Goal: Information Seeking & Learning: Learn about a topic

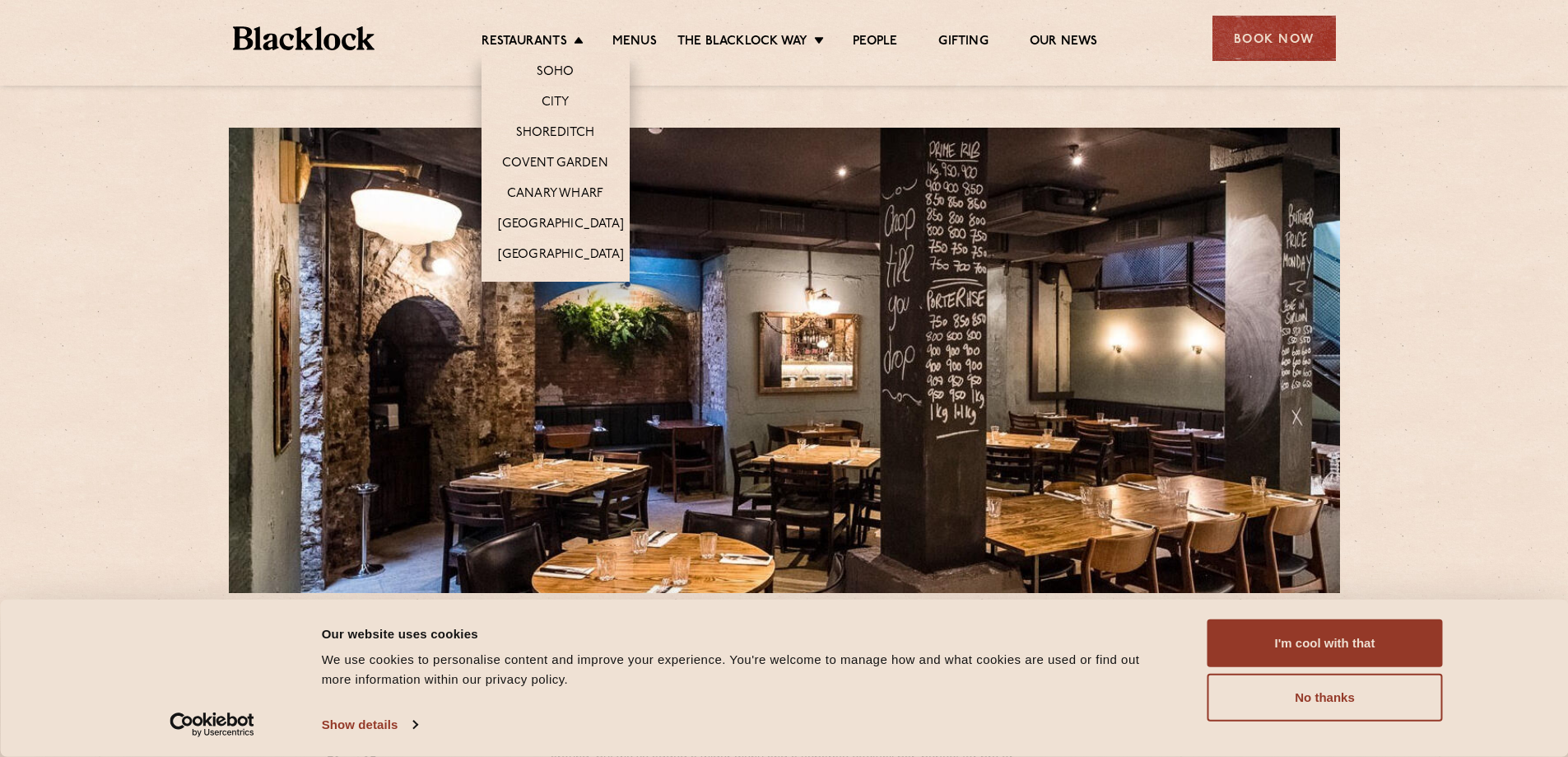
drag, startPoint x: 563, startPoint y: 102, endPoint x: 532, endPoint y: 105, distance: 31.1
click at [563, 102] on link "City" at bounding box center [555, 103] width 28 height 18
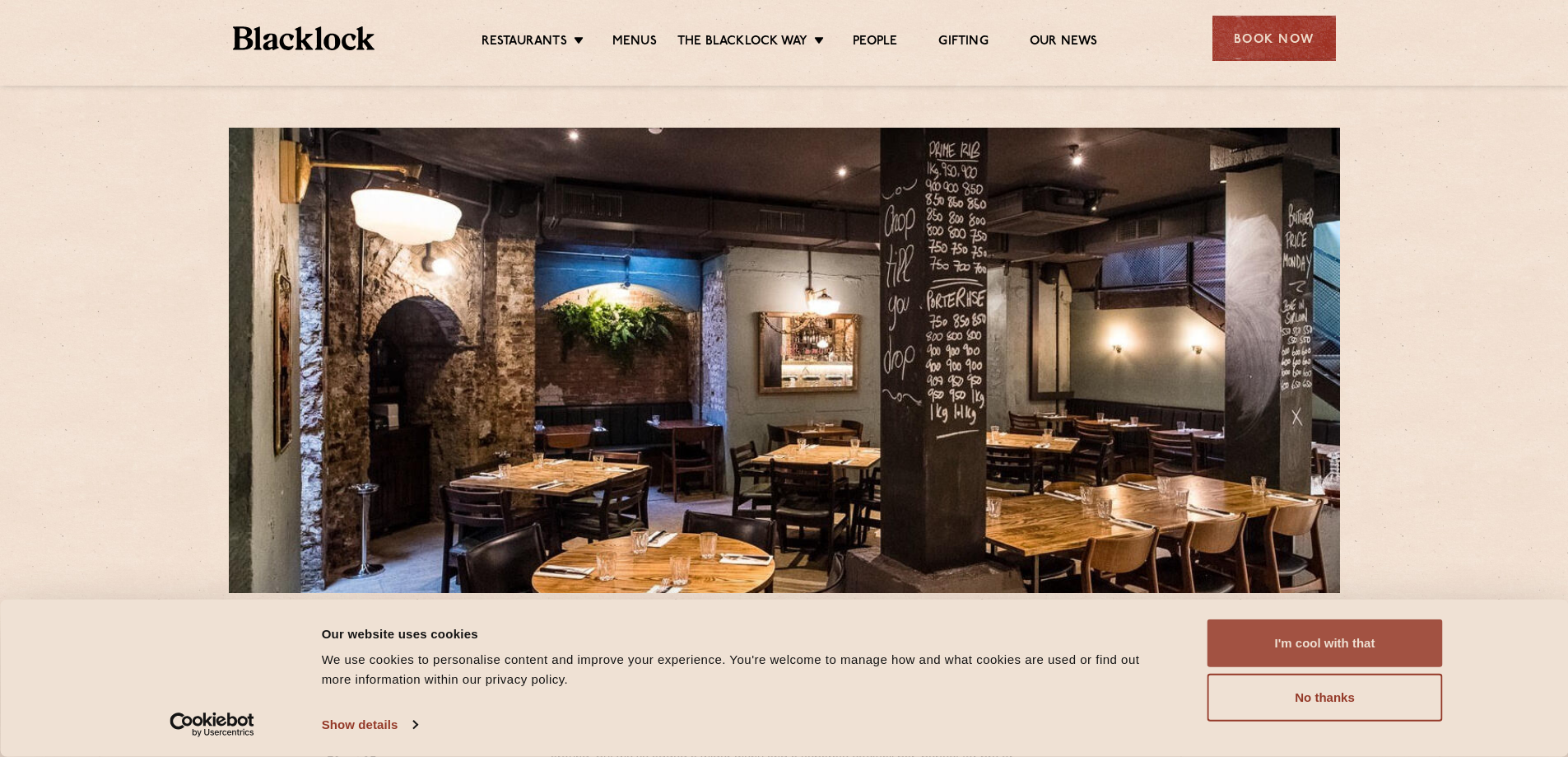
click at [1346, 643] on button "I'm cool with that" at bounding box center [1325, 643] width 235 height 48
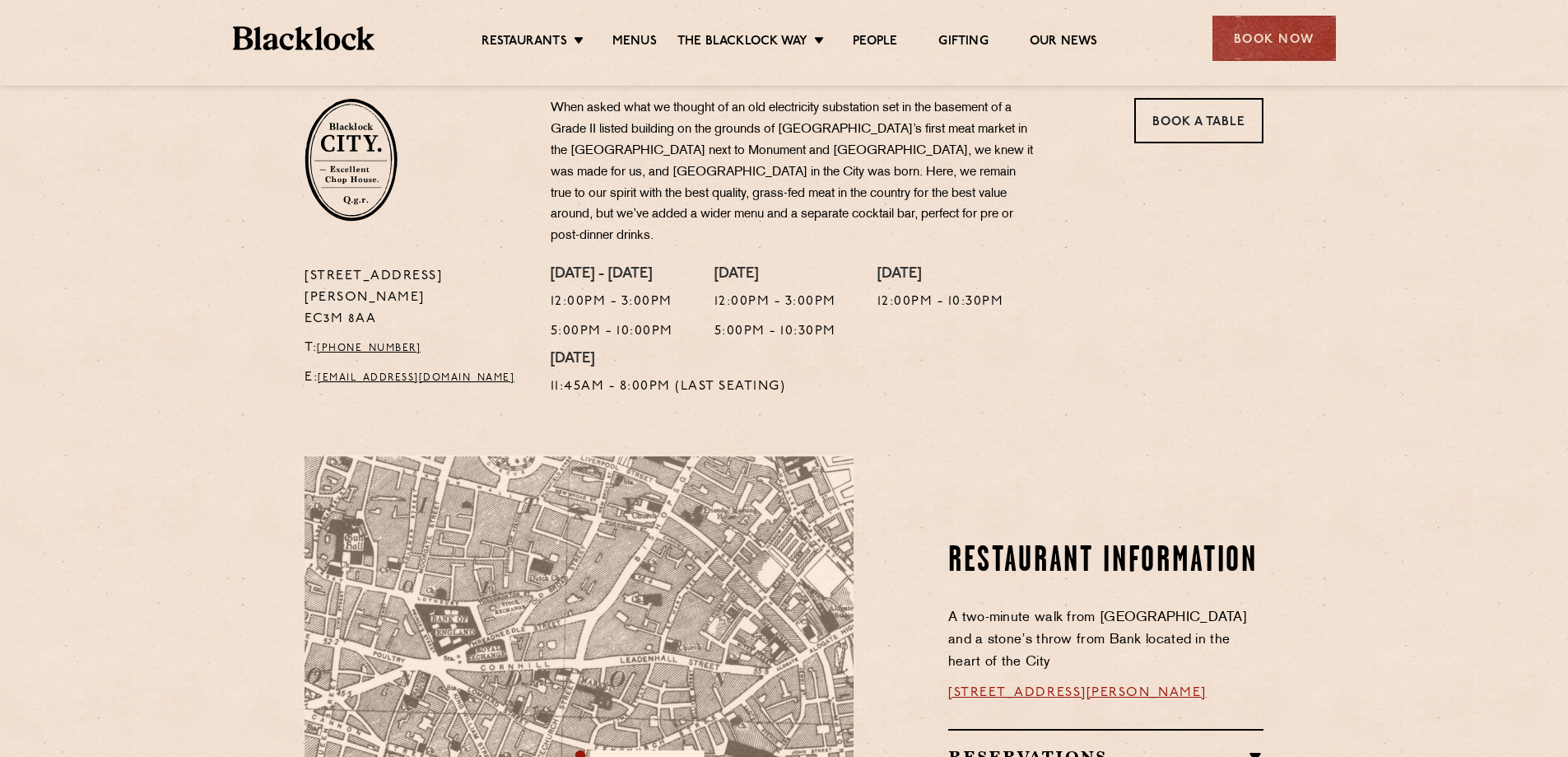
scroll to position [411, 0]
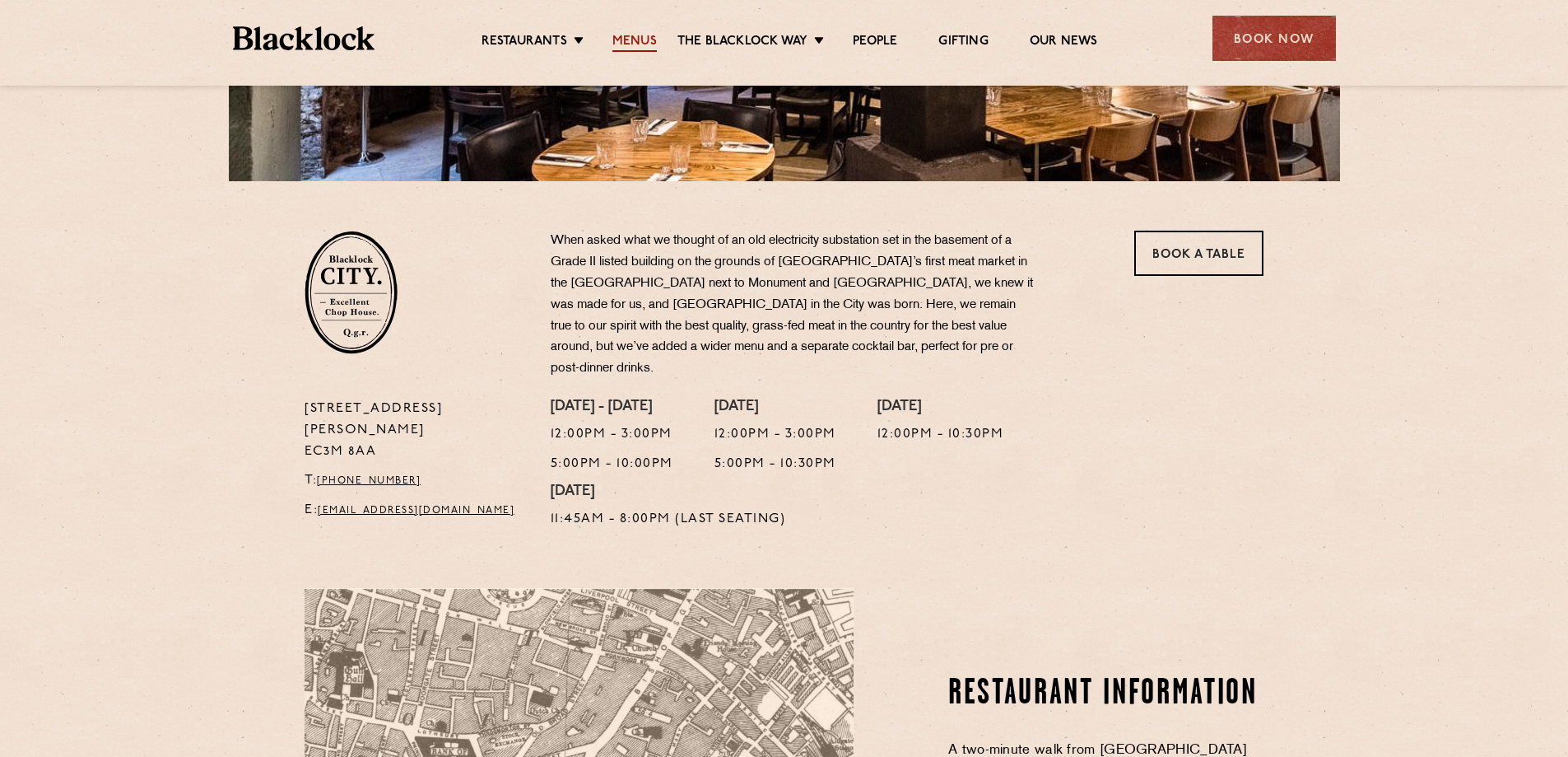
click at [643, 35] on link "Menus" at bounding box center [635, 43] width 44 height 18
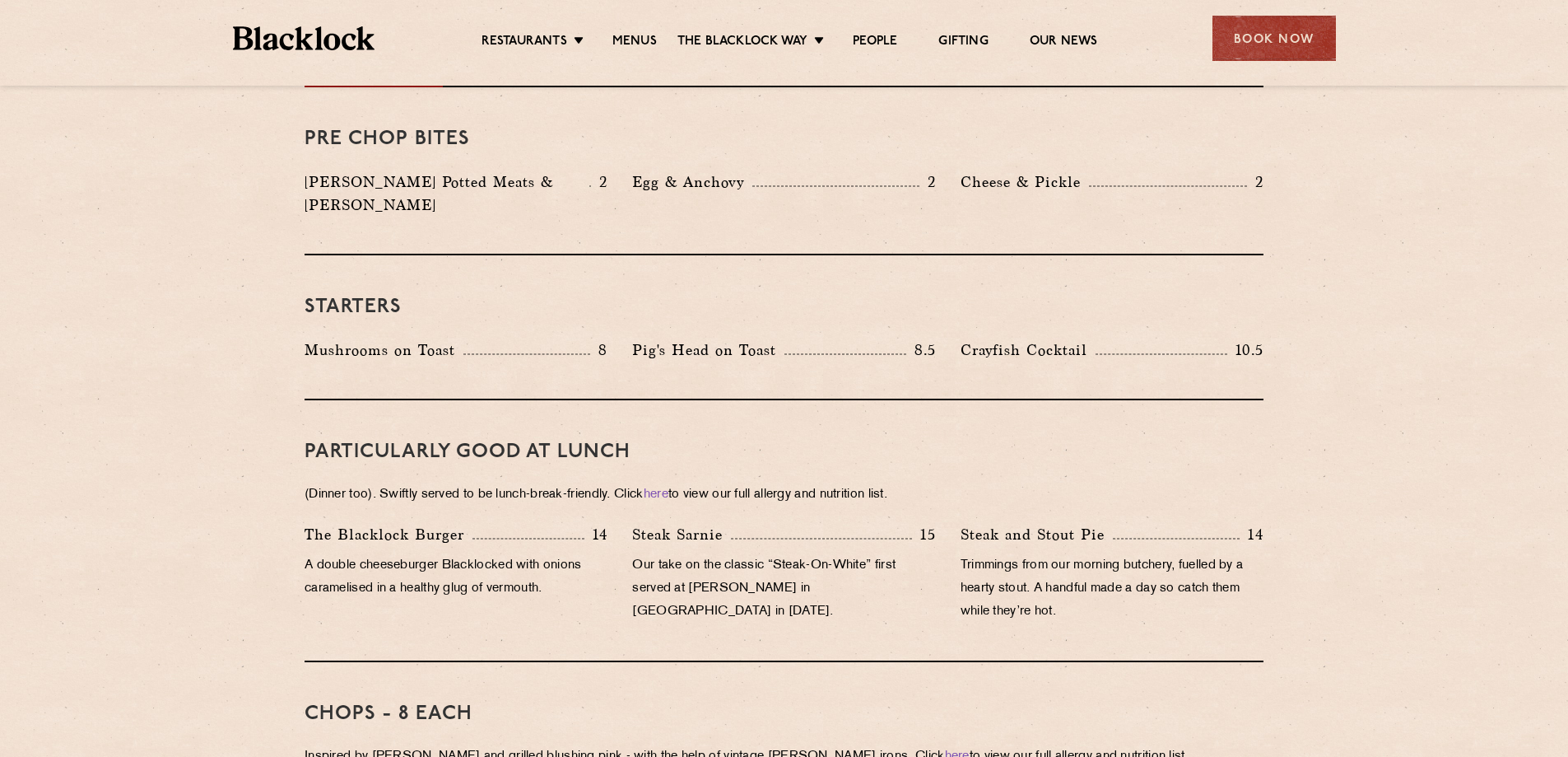
scroll to position [165, 0]
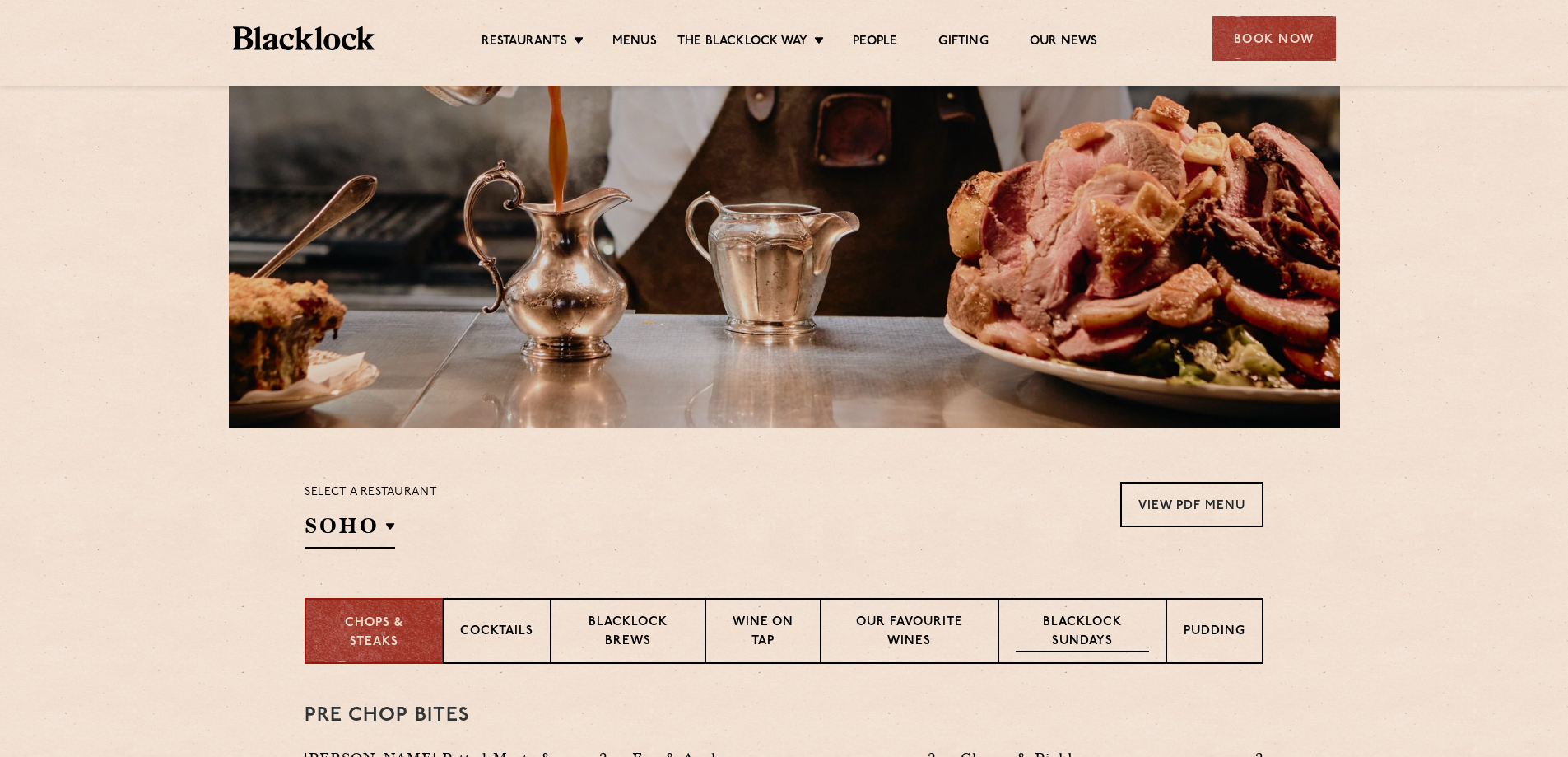
click at [1041, 616] on p "Blacklock Sundays" at bounding box center [1083, 632] width 133 height 38
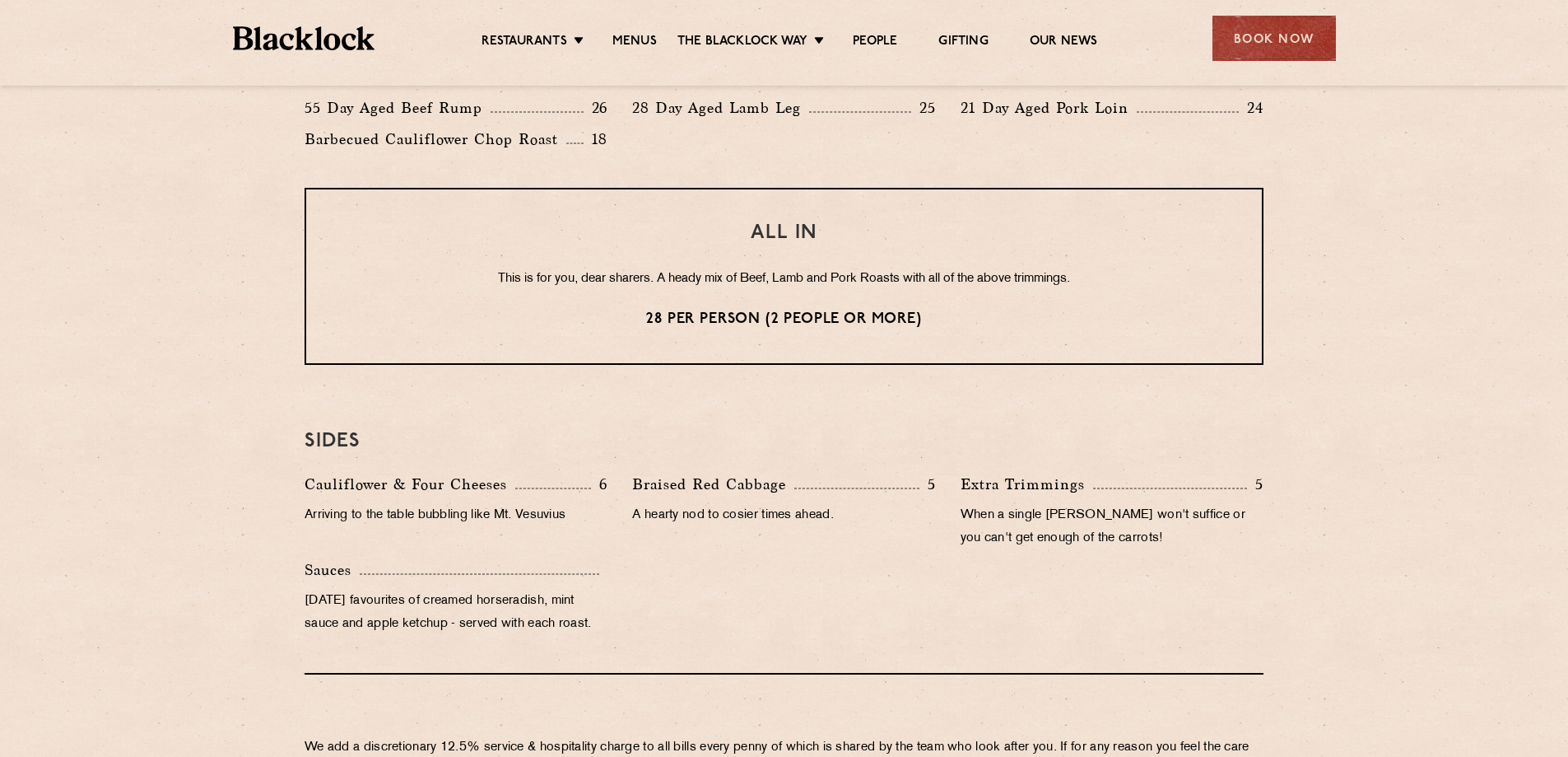
scroll to position [1318, 0]
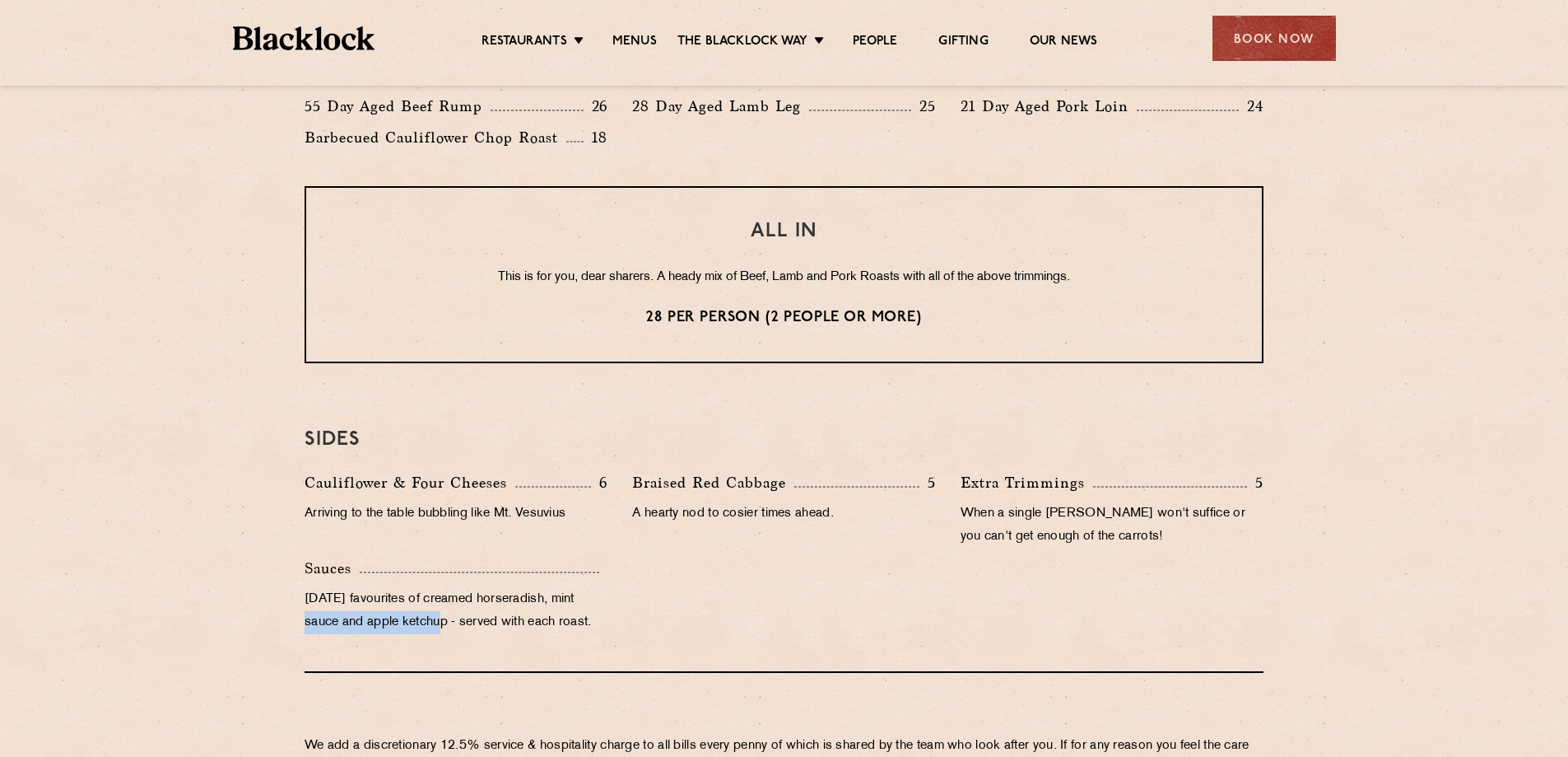
drag, startPoint x: 443, startPoint y: 617, endPoint x: 607, endPoint y: 609, distance: 164.2
click at [607, 609] on p "Sunday favourites of creamed horseradish, mint sauce and apple ketchup - served…" at bounding box center [456, 611] width 303 height 46
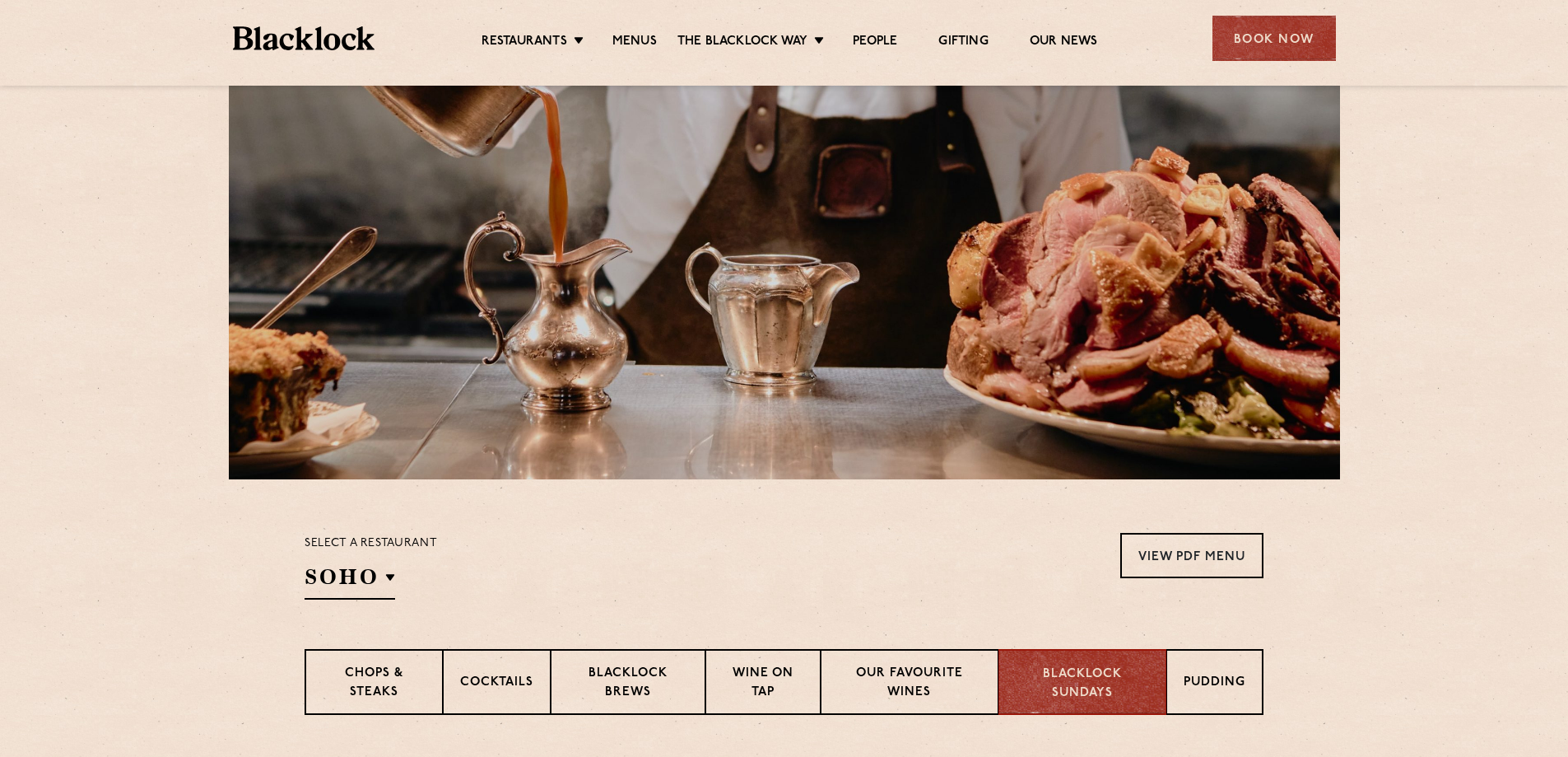
scroll to position [168, 0]
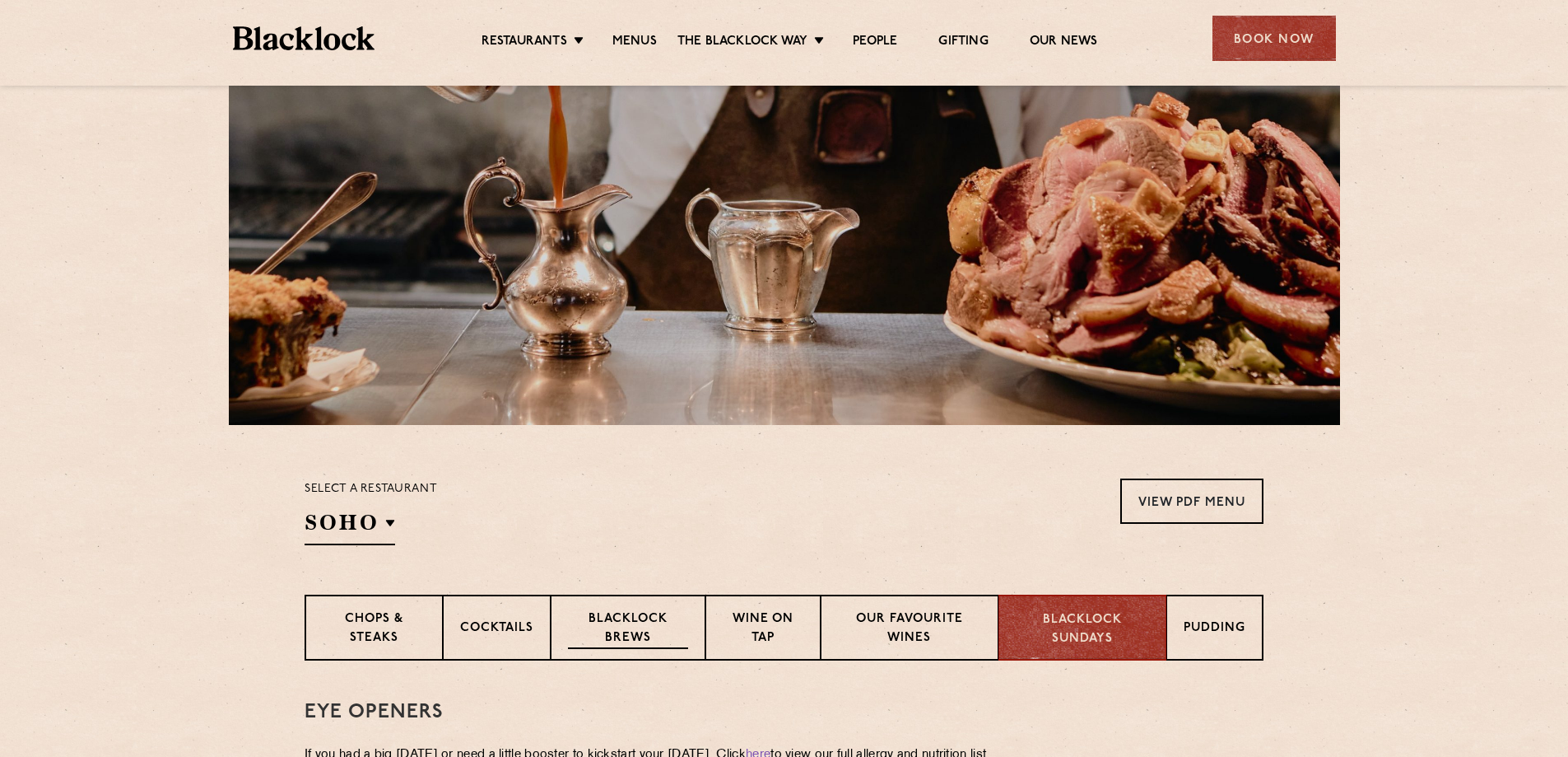
click at [619, 633] on p "Blacklock Brews" at bounding box center [628, 629] width 120 height 38
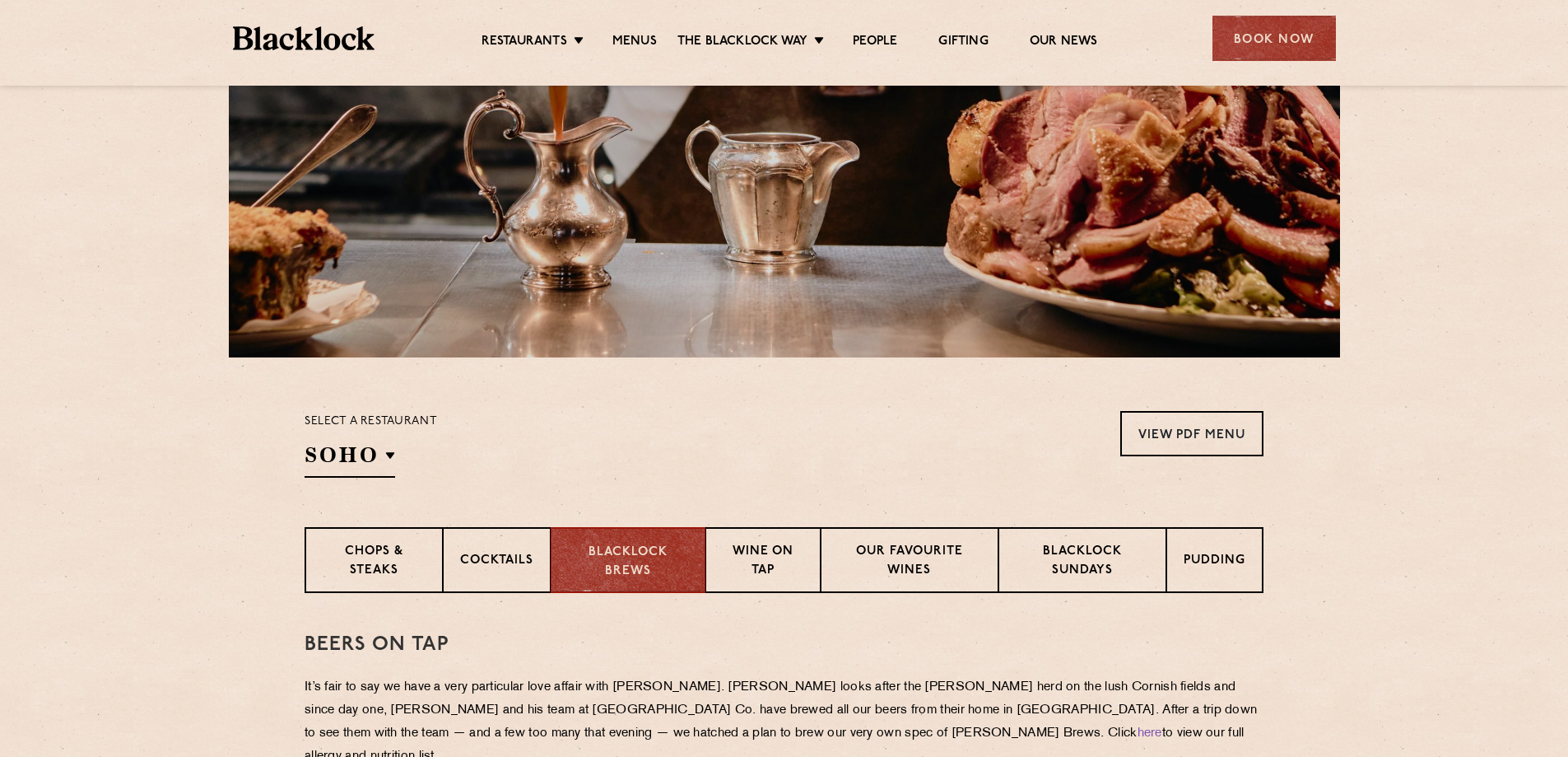
scroll to position [129, 0]
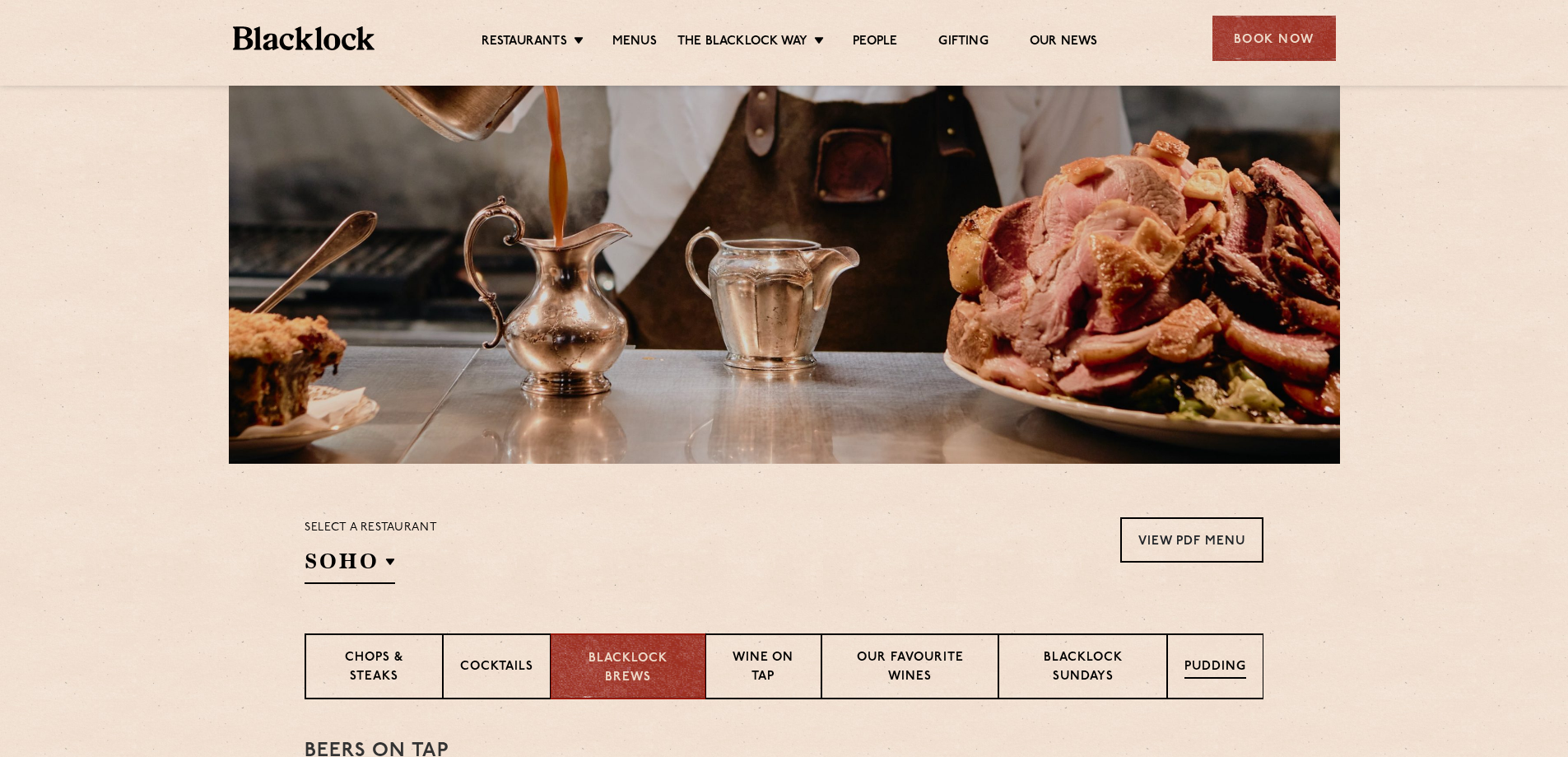
click at [1193, 678] on div "Pudding" at bounding box center [1215, 666] width 96 height 66
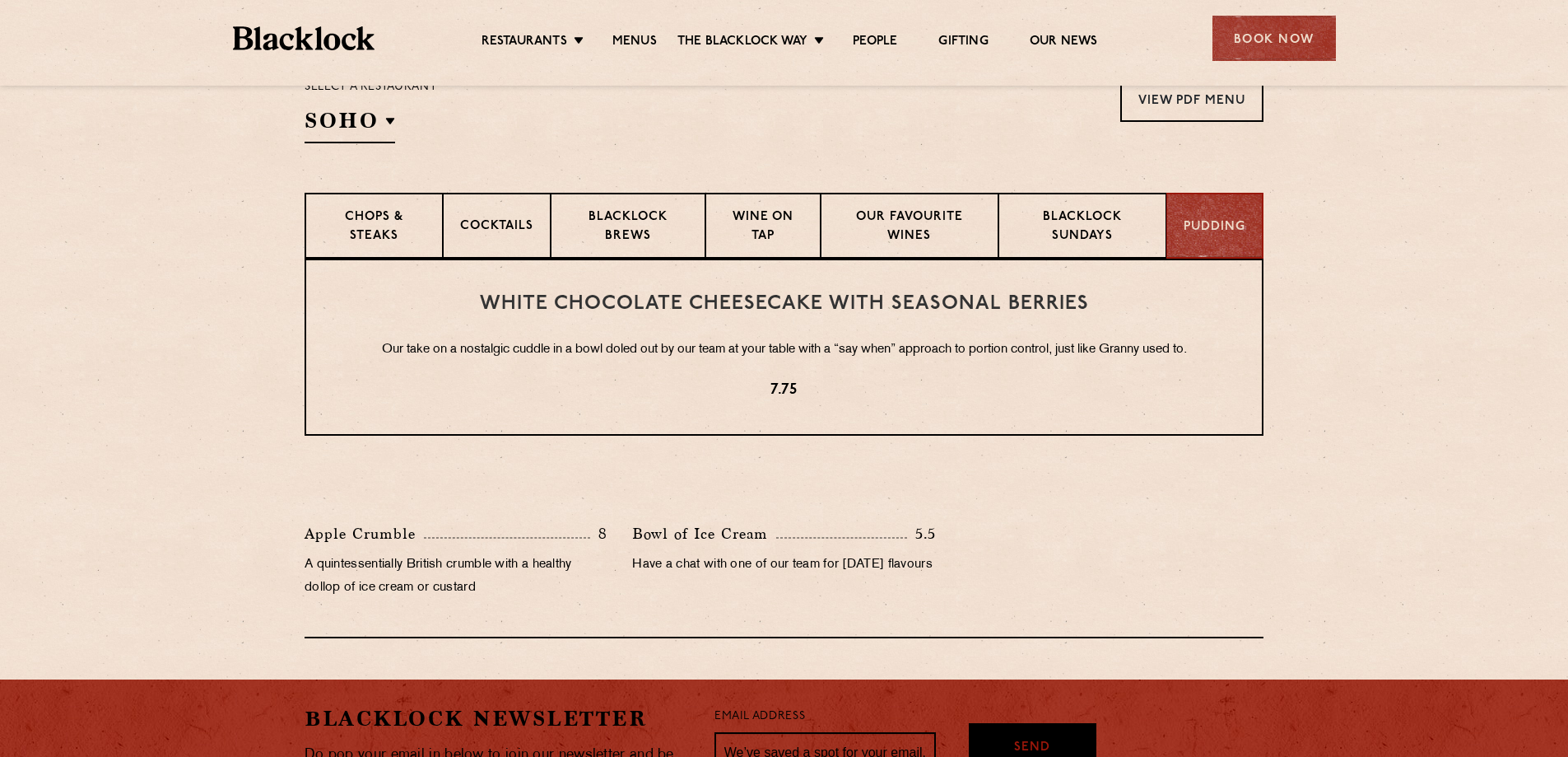
scroll to position [541, 0]
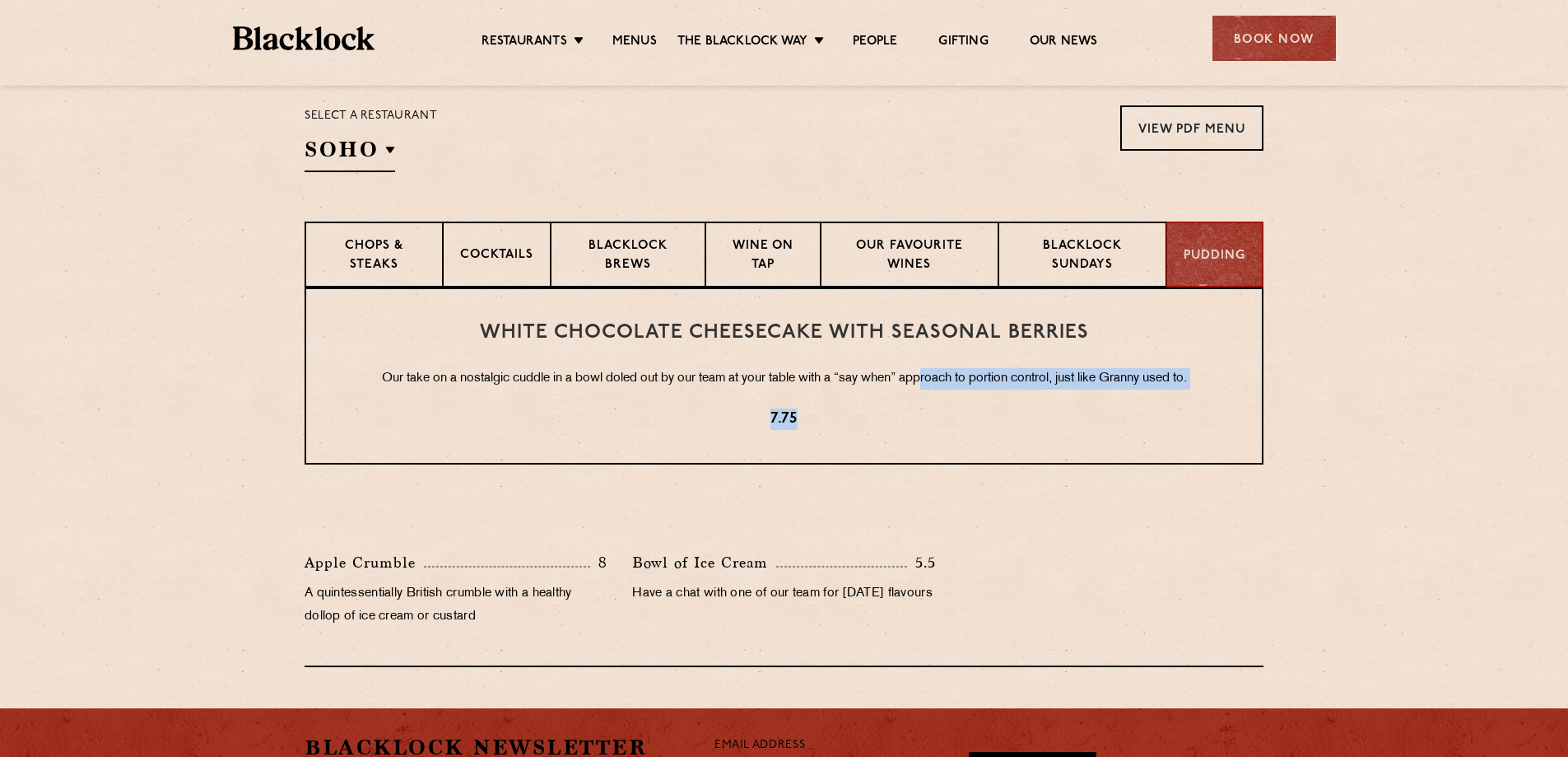
drag, startPoint x: 853, startPoint y: 391, endPoint x: 921, endPoint y: 363, distance: 73.5
click at [921, 363] on div "White Chocolate Cheesecake with Seasonal Berries Our take on a nostalgic cuddle…" at bounding box center [784, 376] width 959 height 177
